Goal: Communication & Community: Answer question/provide support

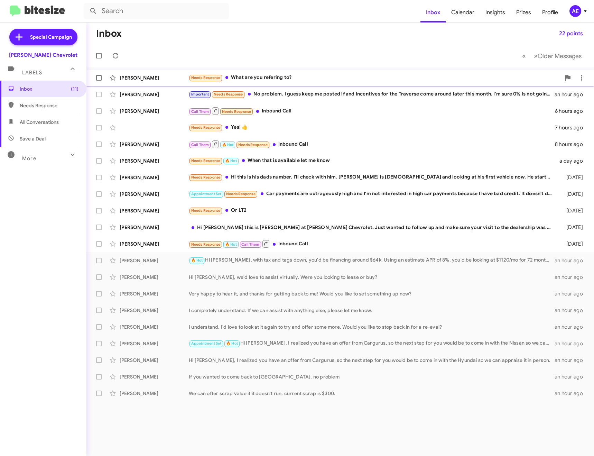
click at [287, 81] on div "Needs Response What are you refering to?" at bounding box center [375, 78] width 372 height 8
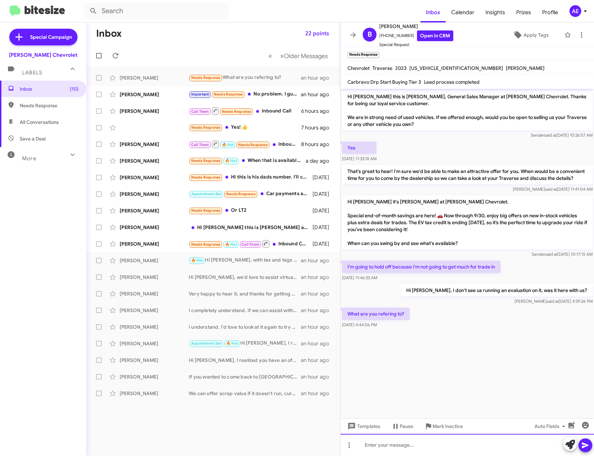
click at [481, 445] on div at bounding box center [468, 445] width 254 height 22
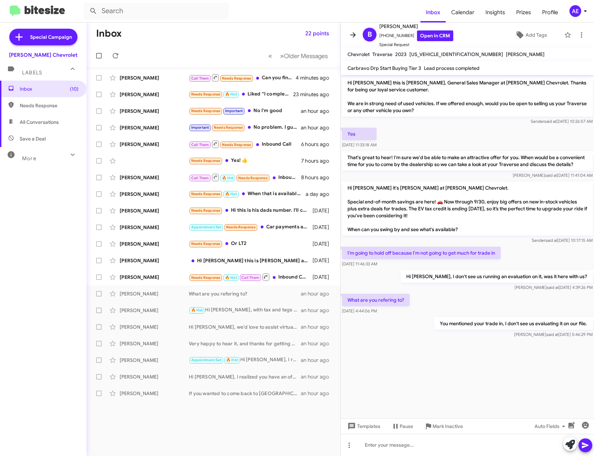
click at [353, 36] on icon at bounding box center [353, 35] width 8 height 8
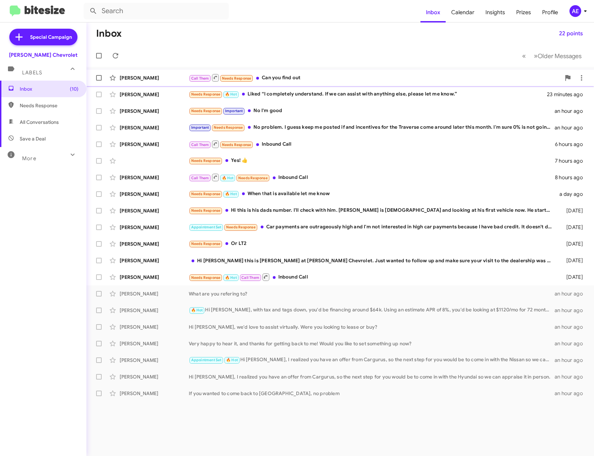
click at [323, 75] on div "Call Them Needs Response Can you find out" at bounding box center [375, 77] width 372 height 9
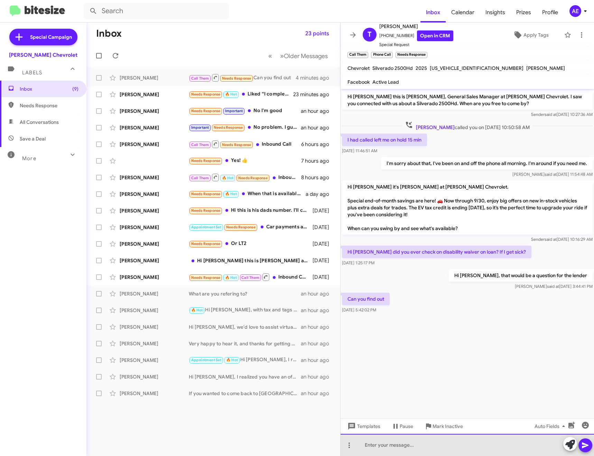
click at [406, 447] on div at bounding box center [468, 445] width 254 height 22
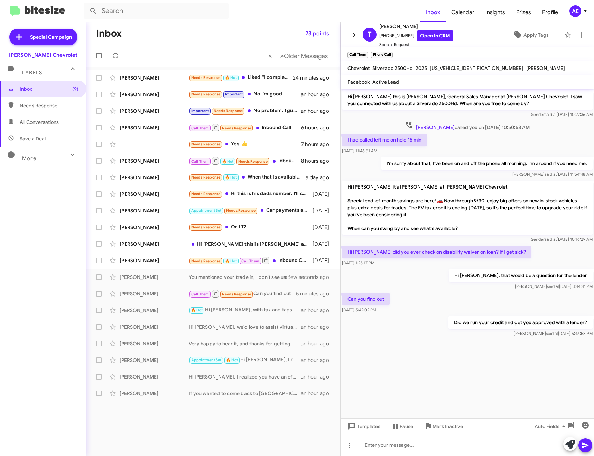
click at [351, 37] on icon at bounding box center [353, 35] width 8 height 8
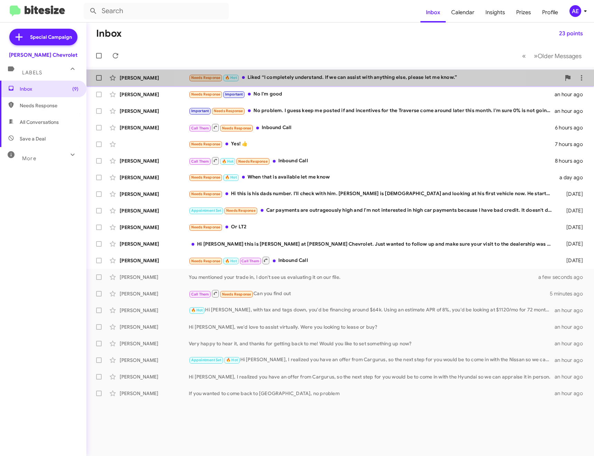
click at [350, 74] on div "Needs Response 🔥 Hot Liked “I completely understand. If we can assist with anyt…" at bounding box center [375, 78] width 372 height 8
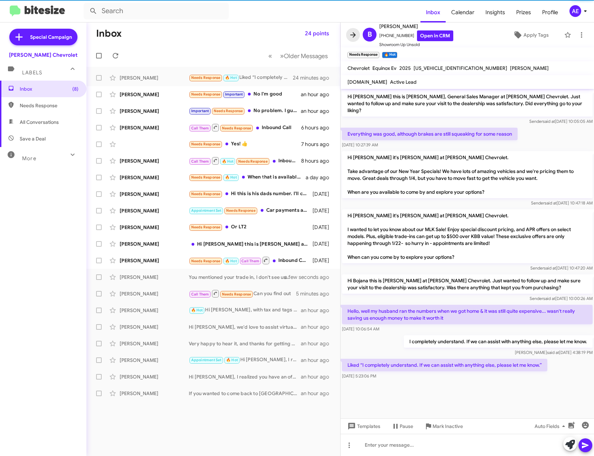
click at [347, 33] on span at bounding box center [353, 35] width 14 height 8
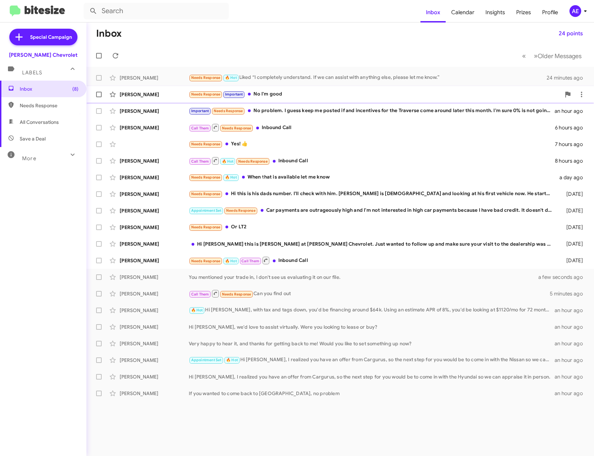
click at [290, 89] on div "[PERSON_NAME] Needs Response Important No I'm good an hour ago" at bounding box center [340, 95] width 497 height 14
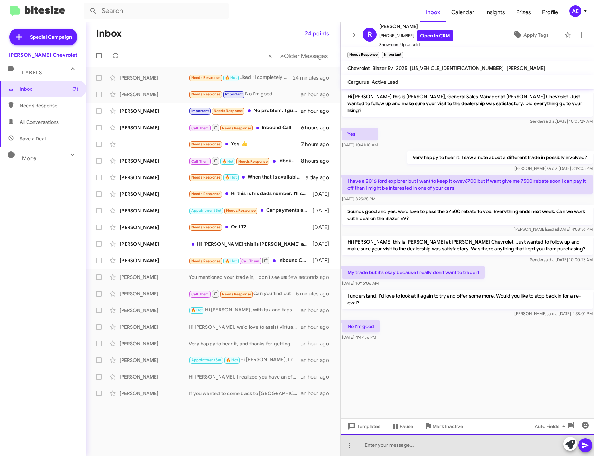
click at [508, 446] on div at bounding box center [468, 445] width 254 height 22
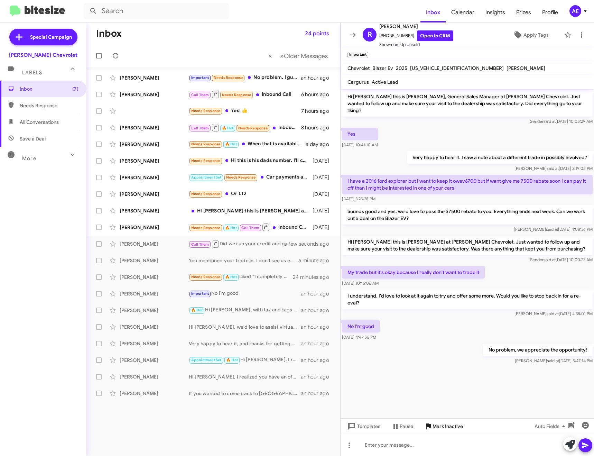
click at [459, 427] on span "Mark Inactive" at bounding box center [448, 426] width 30 height 12
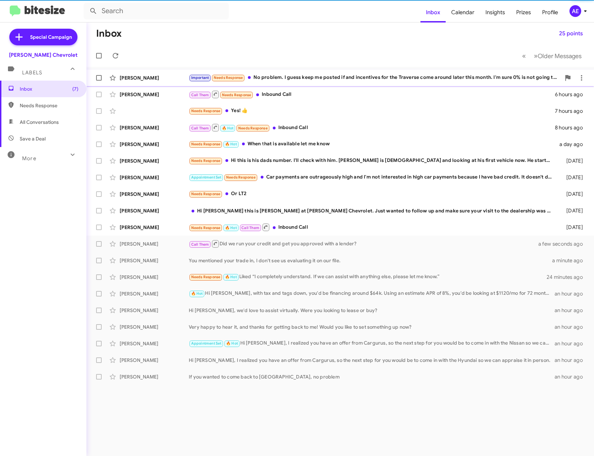
click at [272, 74] on div "Important Needs Response No problem. I guess keep me posted if and incentives f…" at bounding box center [375, 78] width 372 height 8
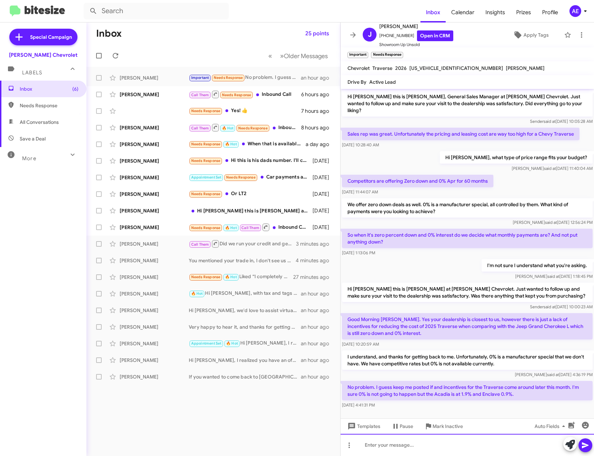
click at [404, 447] on div at bounding box center [468, 445] width 254 height 22
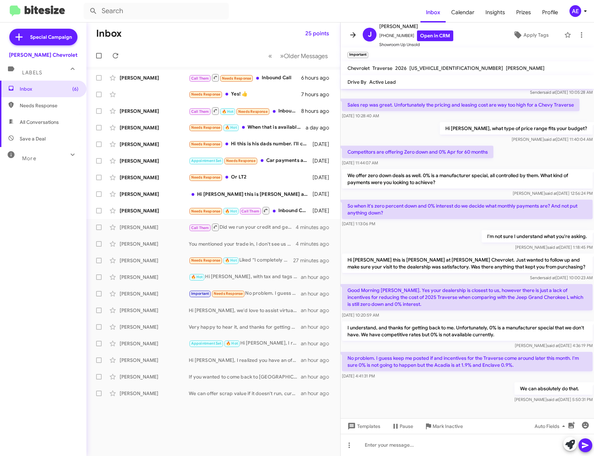
click at [351, 34] on icon at bounding box center [353, 35] width 8 height 8
